Goal: Task Accomplishment & Management: Use online tool/utility

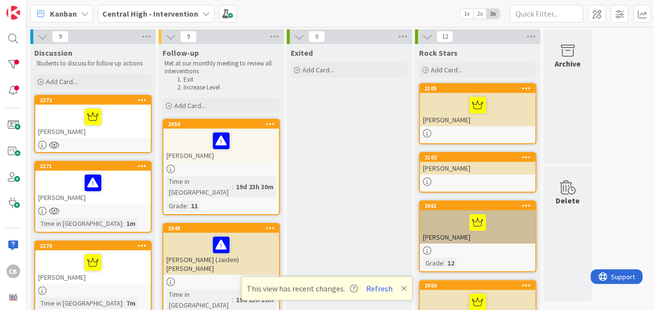
click at [122, 104] on div "2272" at bounding box center [93, 100] width 116 height 9
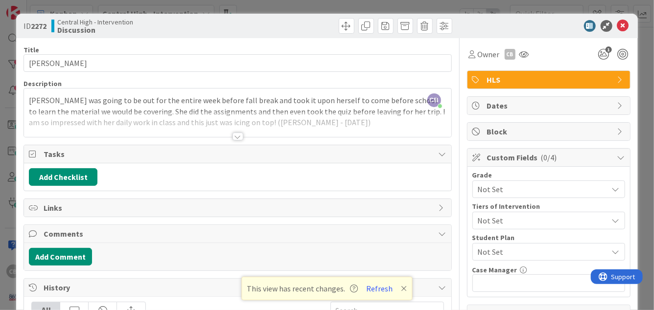
click at [527, 190] on span "Not Set" at bounding box center [540, 190] width 125 height 14
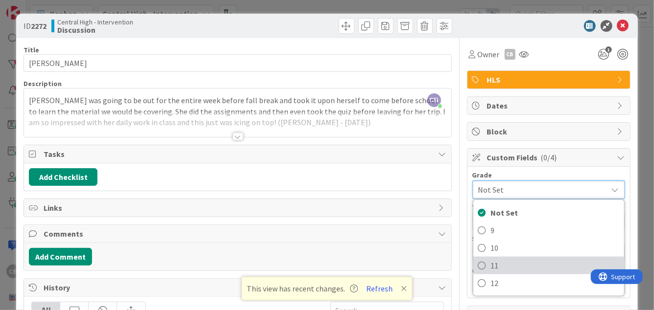
click at [493, 265] on span "11" at bounding box center [555, 266] width 128 height 15
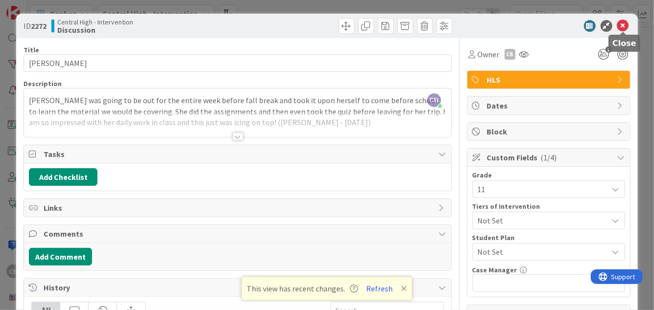
click at [623, 26] on icon at bounding box center [623, 26] width 12 height 12
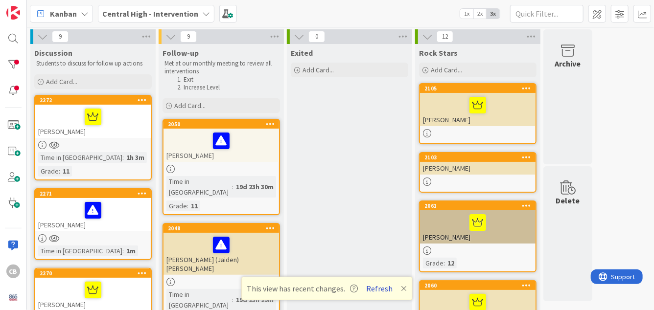
click at [373, 289] on button "Refresh" at bounding box center [379, 289] width 33 height 13
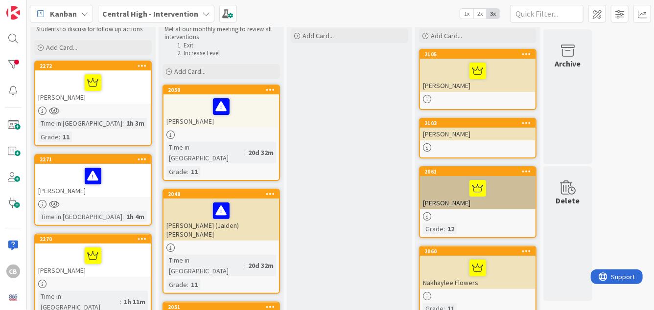
scroll to position [35, 0]
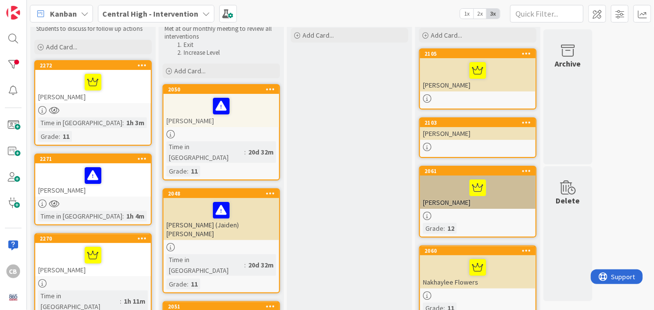
click at [139, 168] on div at bounding box center [93, 175] width 110 height 21
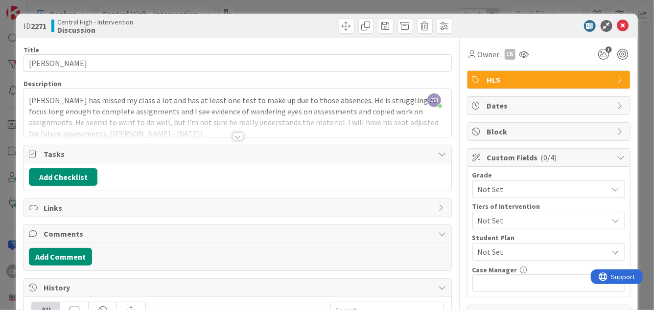
click at [520, 186] on span "Not Set" at bounding box center [540, 190] width 125 height 14
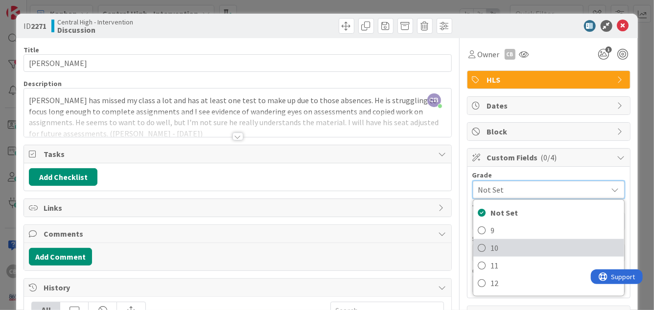
click at [497, 244] on span "10" at bounding box center [555, 248] width 128 height 15
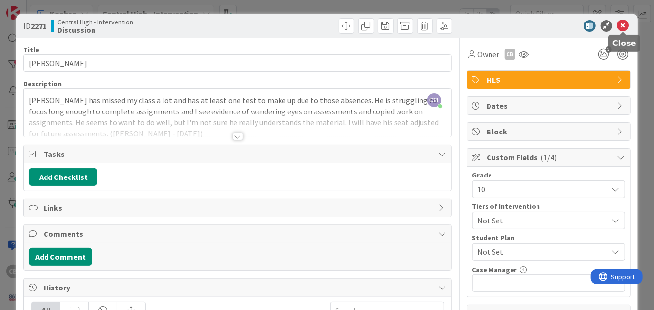
click at [624, 24] on icon at bounding box center [623, 26] width 12 height 12
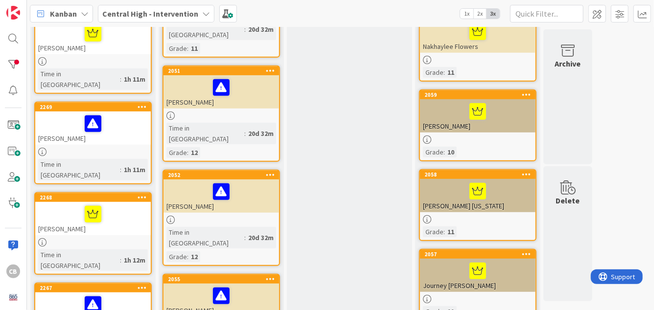
scroll to position [281, 0]
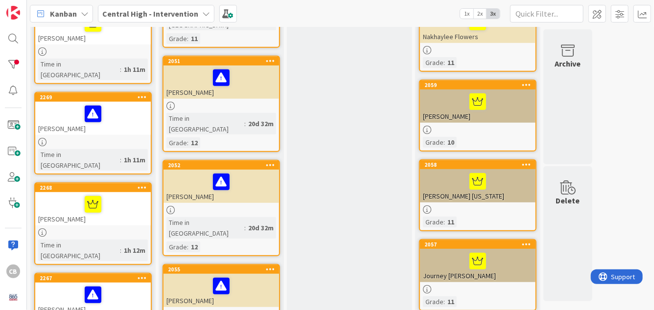
click at [135, 194] on div at bounding box center [93, 204] width 110 height 21
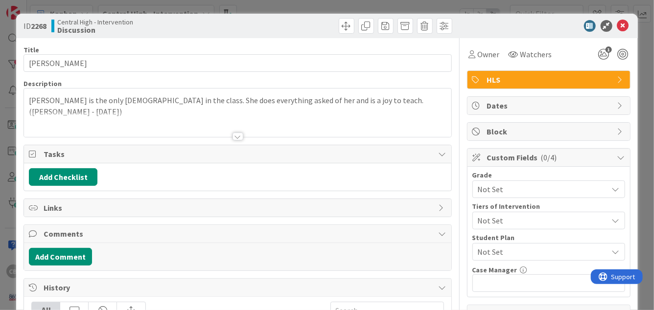
click at [526, 186] on span "Not Set" at bounding box center [540, 190] width 125 height 14
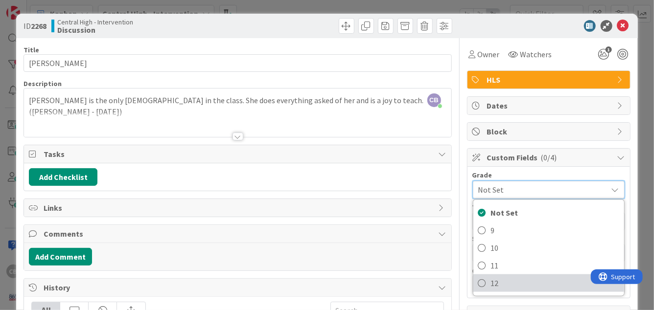
click at [495, 282] on span "12" at bounding box center [555, 283] width 128 height 15
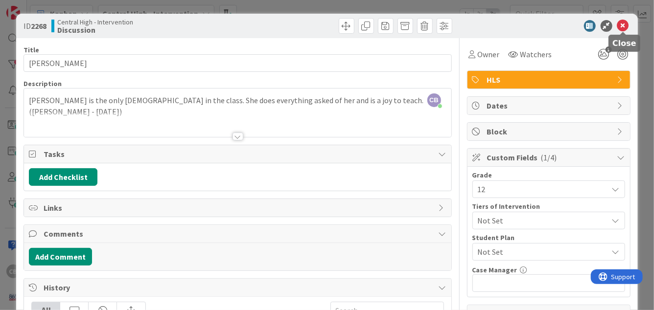
click at [626, 24] on icon at bounding box center [623, 26] width 12 height 12
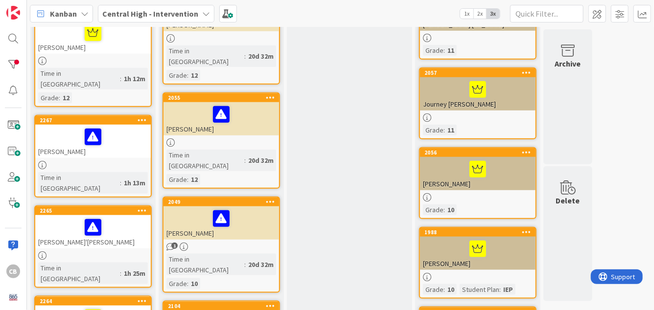
scroll to position [455, 0]
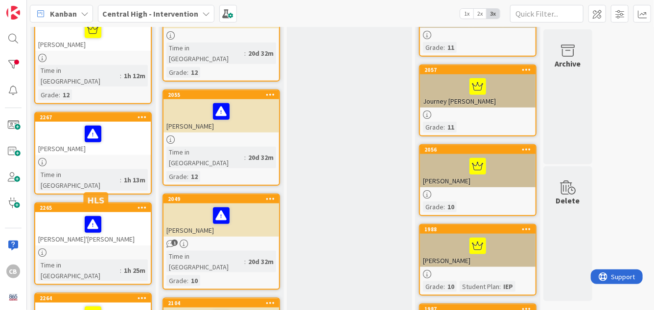
click at [118, 214] on div at bounding box center [93, 224] width 110 height 21
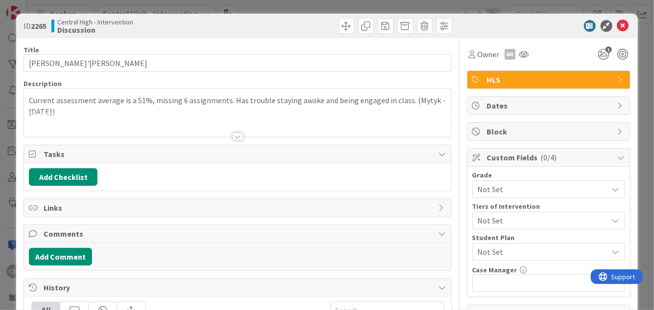
click at [502, 190] on span "Not Set" at bounding box center [540, 190] width 125 height 14
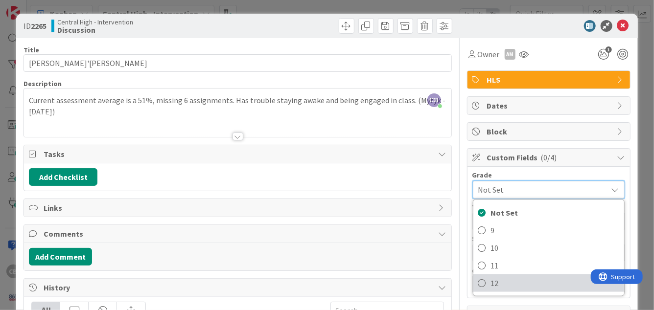
click at [484, 282] on icon at bounding box center [482, 283] width 8 height 15
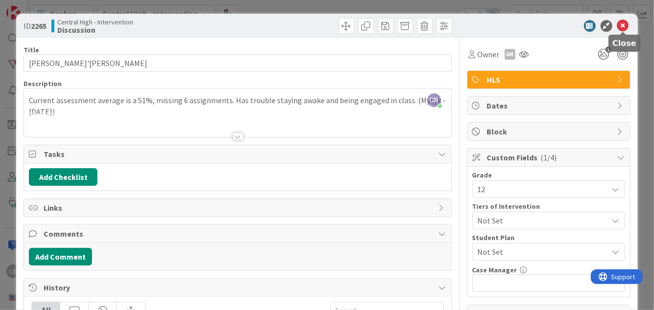
click at [620, 26] on icon at bounding box center [623, 26] width 12 height 12
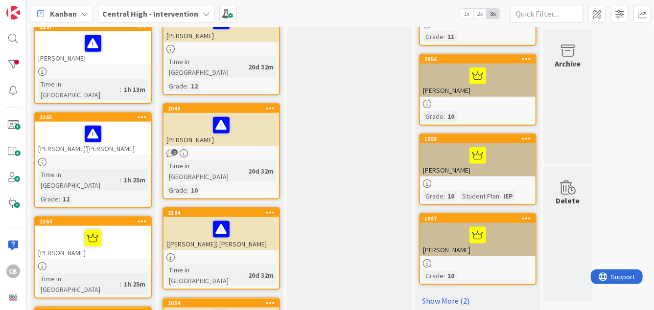
click at [125, 228] on div at bounding box center [93, 238] width 110 height 21
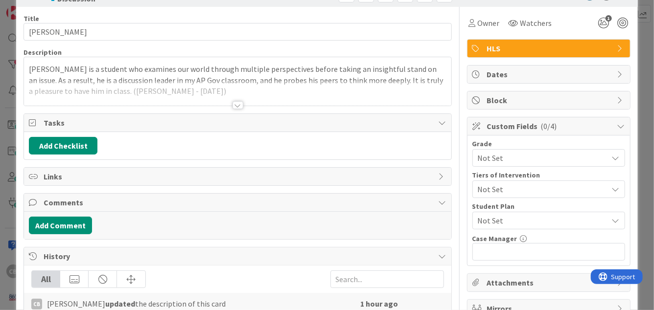
click at [239, 107] on div at bounding box center [238, 105] width 11 height 8
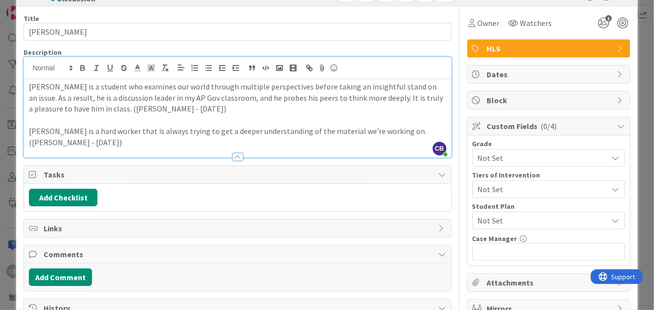
click at [642, 55] on div "ID 2264 Central High - Intervention Discussion Title 16 / 128 Aurelio Corrales …" at bounding box center [327, 155] width 654 height 310
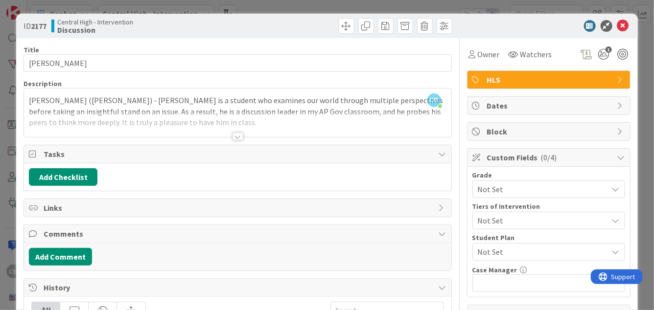
click at [367, 118] on div at bounding box center [237, 124] width 427 height 25
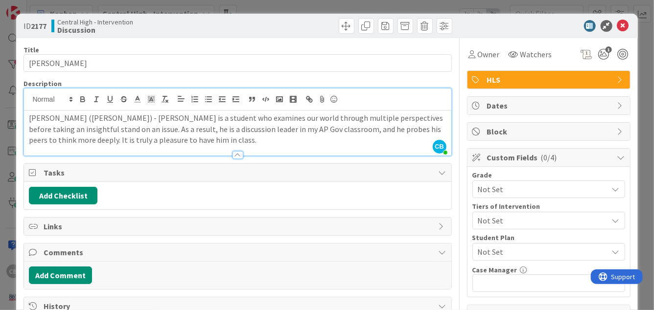
click at [330, 138] on p "Crawford (AP Gov) - Aurelio is a student who examines our world through multipl…" at bounding box center [237, 129] width 417 height 33
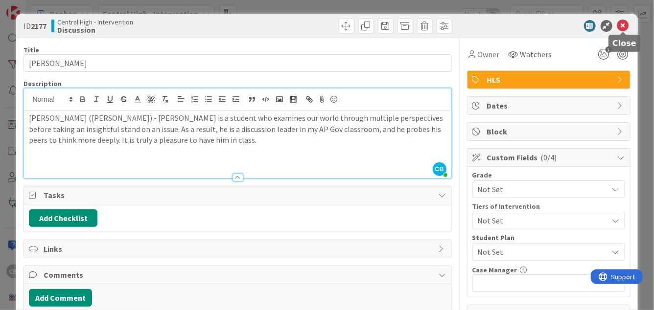
click at [624, 25] on icon at bounding box center [623, 26] width 12 height 12
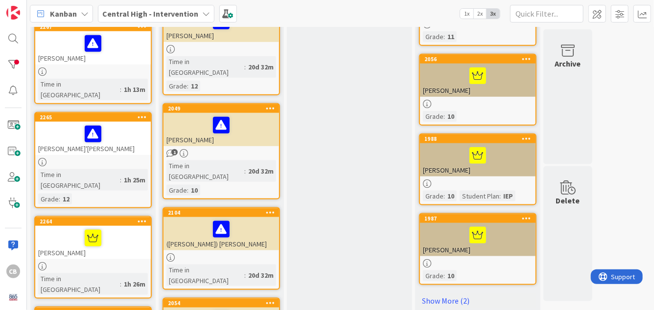
click at [110, 226] on div "[PERSON_NAME]" at bounding box center [93, 242] width 116 height 33
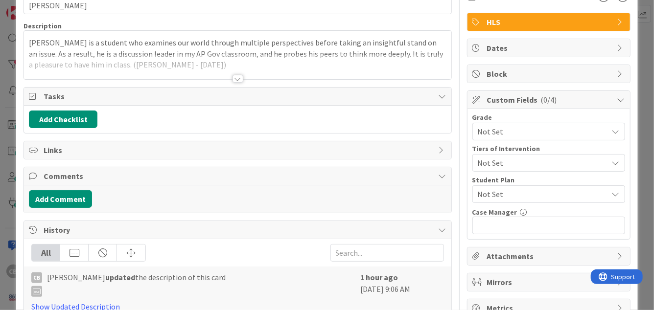
click at [239, 79] on div at bounding box center [238, 79] width 11 height 8
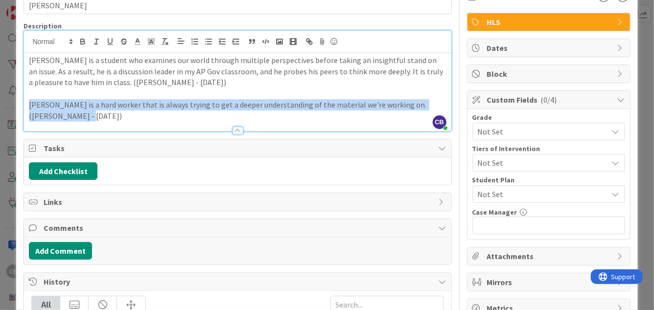
drag, startPoint x: 120, startPoint y: 116, endPoint x: 19, endPoint y: 107, distance: 101.2
click at [19, 107] on div "ID 2264 Central High - Intervention Discussion Title 16 / 128 Aurelio Corrales …" at bounding box center [326, 231] width 621 height 551
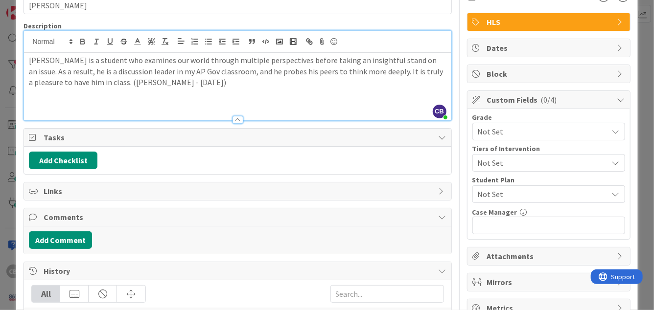
click at [647, 56] on div "ID 2264 Central High - Intervention Discussion Title 16 / 128 Aurelio Corrales …" at bounding box center [327, 155] width 654 height 310
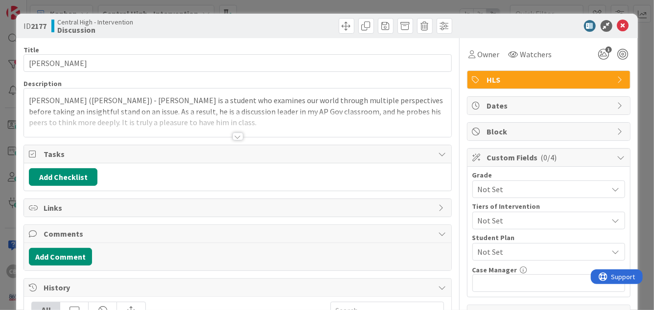
click at [228, 124] on div at bounding box center [237, 124] width 427 height 25
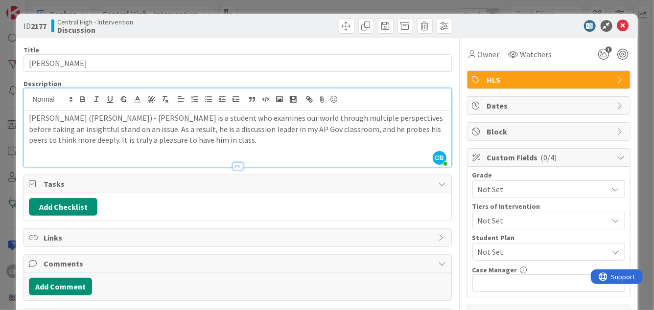
click at [174, 146] on p at bounding box center [237, 151] width 417 height 11
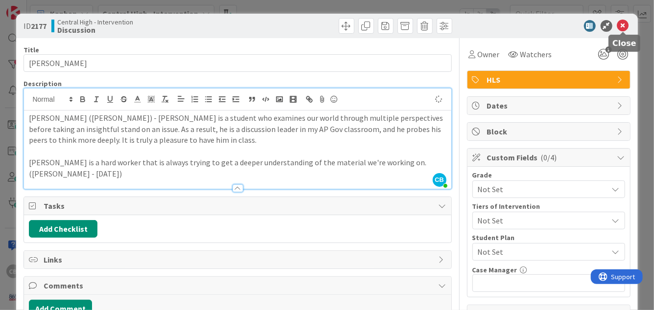
click at [625, 25] on icon at bounding box center [623, 26] width 12 height 12
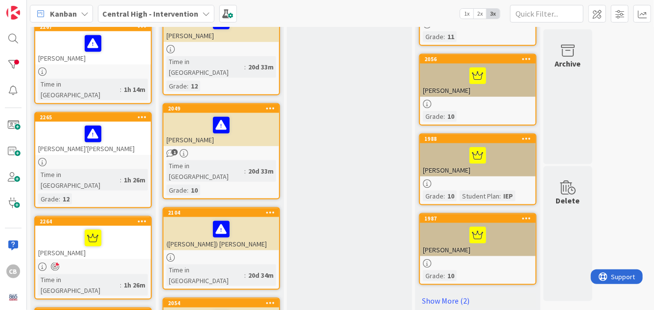
click at [56, 263] on icon at bounding box center [55, 267] width 8 height 9
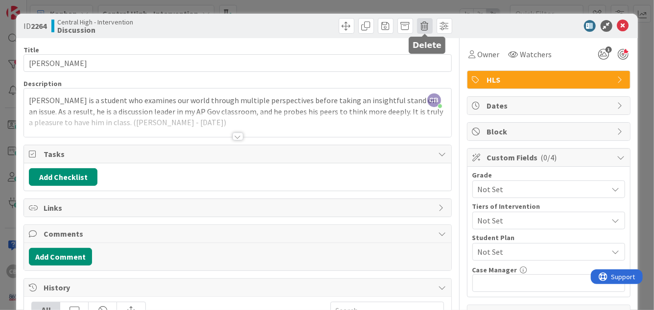
click at [427, 28] on span at bounding box center [425, 26] width 16 height 16
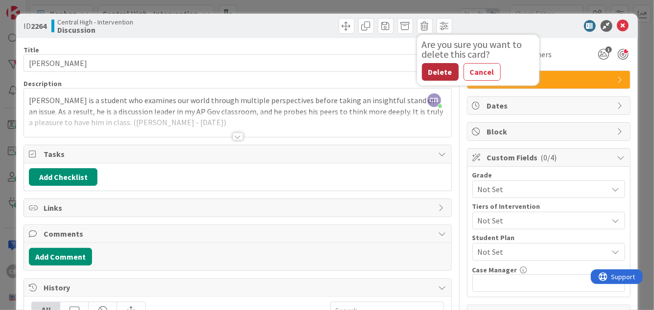
click at [445, 73] on button "Delete" at bounding box center [440, 72] width 37 height 18
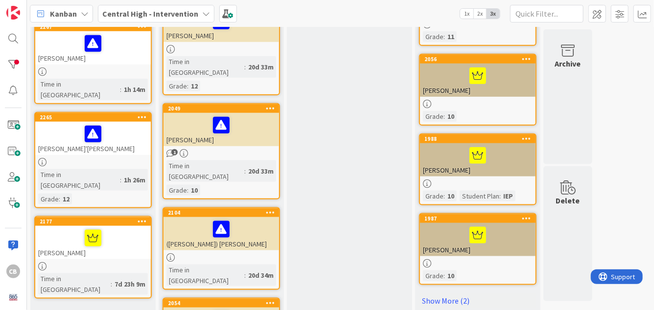
click at [129, 228] on div at bounding box center [93, 238] width 110 height 21
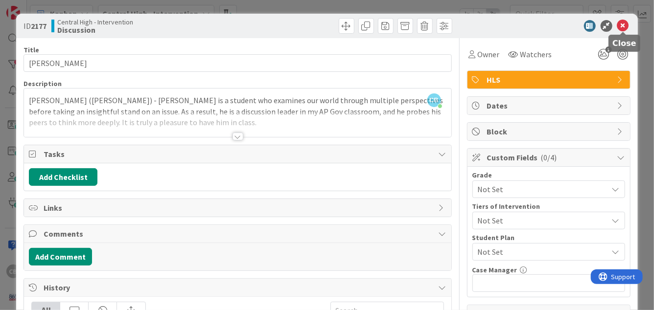
click at [624, 27] on icon at bounding box center [623, 26] width 12 height 12
